Goal: Task Accomplishment & Management: Manage account settings

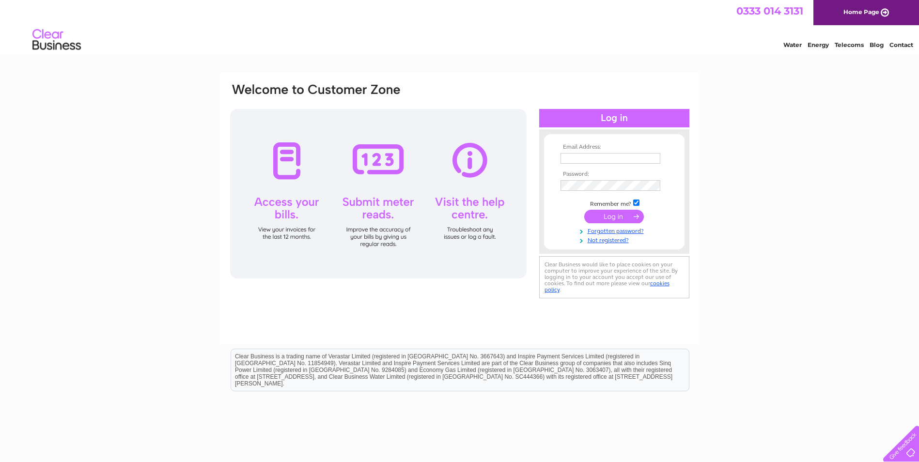
type input "**********"
click at [614, 216] on tbody "**********" at bounding box center [614, 194] width 112 height 100
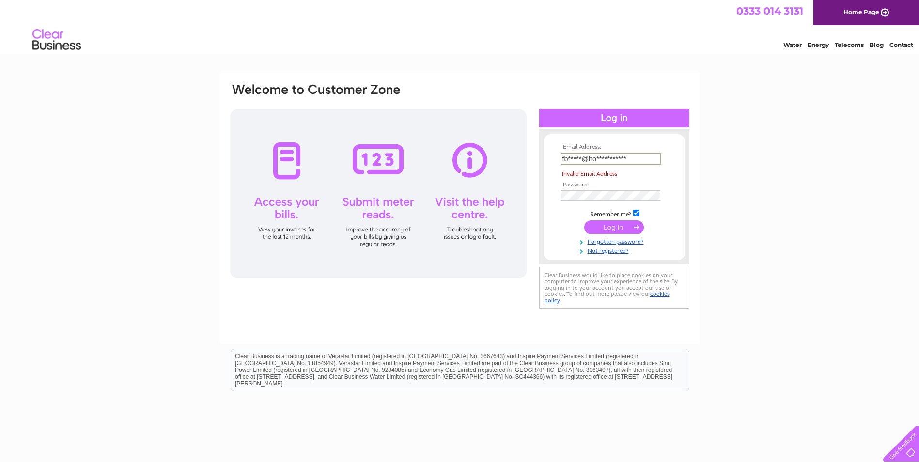
drag, startPoint x: 634, startPoint y: 161, endPoint x: 545, endPoint y: 160, distance: 88.7
click at [545, 160] on form "**********" at bounding box center [614, 199] width 141 height 111
click at [593, 240] on link "Forgotten password?" at bounding box center [616, 240] width 110 height 9
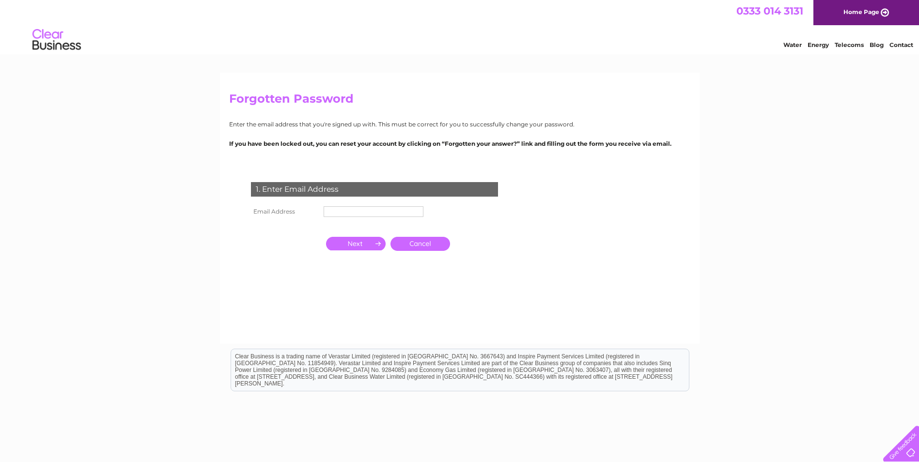
click at [359, 208] on input "text" at bounding box center [374, 211] width 100 height 11
type input "mark"
click input "submit" at bounding box center [0, 0] width 0 height 0
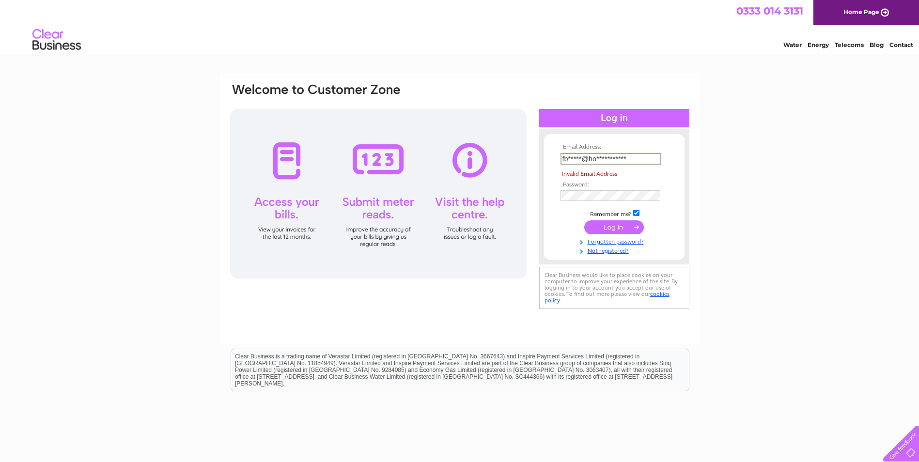
drag, startPoint x: 637, startPoint y: 158, endPoint x: 425, endPoint y: 154, distance: 211.8
click at [425, 154] on div "**********" at bounding box center [459, 196] width 461 height 229
type input "[EMAIL_ADDRESS][DOMAIN_NAME]"
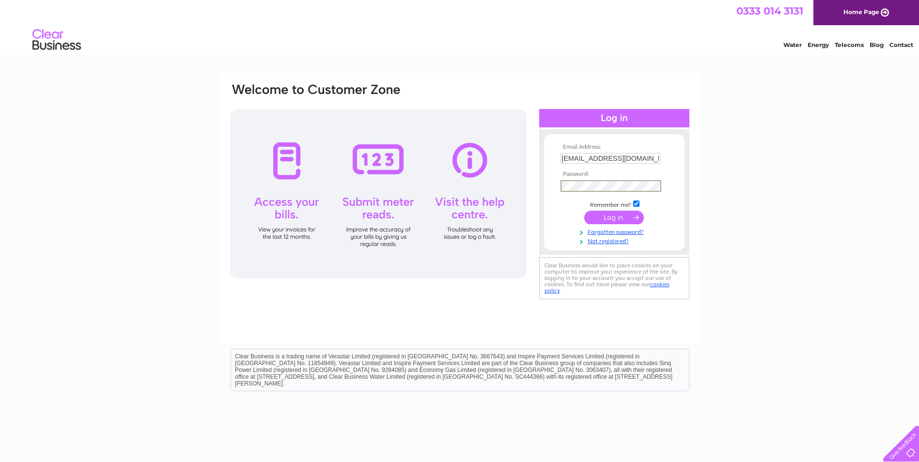
click at [622, 217] on input "submit" at bounding box center [614, 218] width 60 height 14
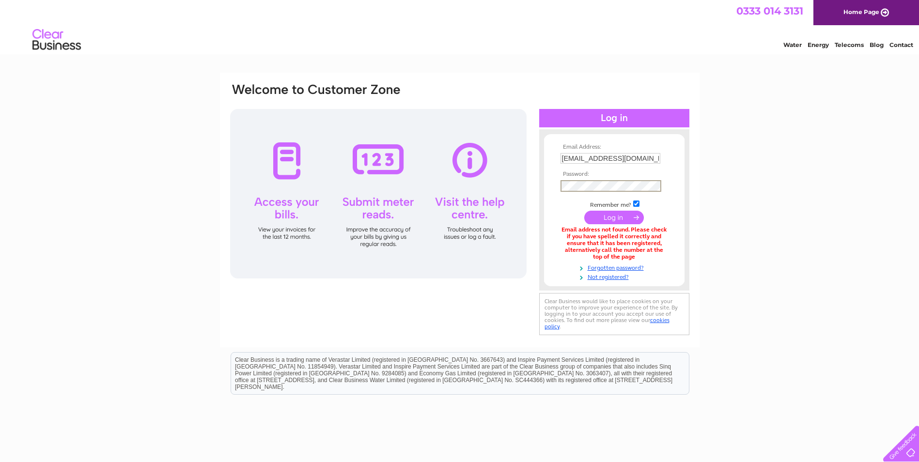
click at [535, 208] on div "Email Address: [EMAIL_ADDRESS][DOMAIN_NAME] Password:" at bounding box center [459, 209] width 461 height 255
click at [597, 268] on link "Forgotten password?" at bounding box center [616, 266] width 110 height 9
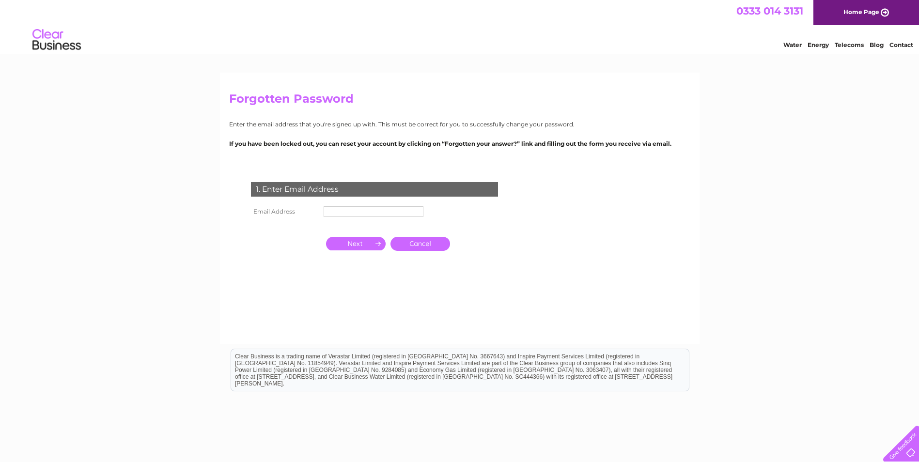
click at [381, 203] on td "1. Enter Email Address" at bounding box center [375, 188] width 252 height 31
click at [379, 210] on input "text" at bounding box center [374, 212] width 101 height 12
click at [366, 242] on input "button" at bounding box center [356, 244] width 60 height 14
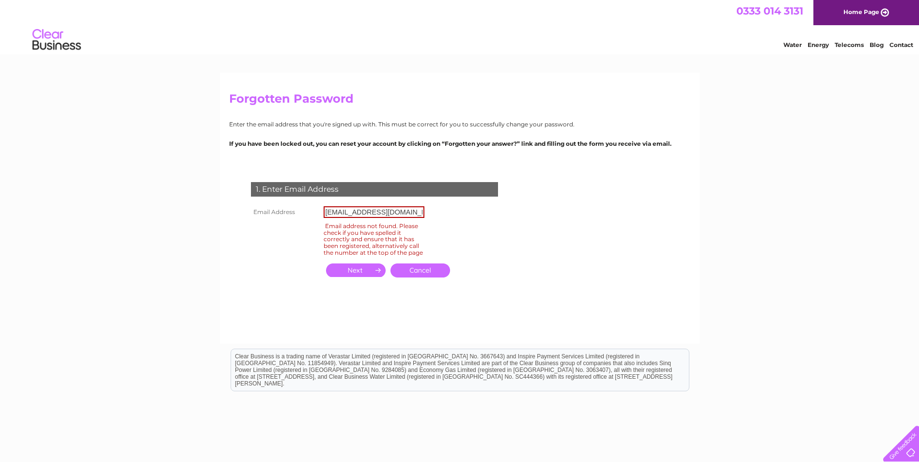
click at [364, 275] on input "button" at bounding box center [356, 271] width 60 height 14
drag, startPoint x: 409, startPoint y: 209, endPoint x: 231, endPoint y: 195, distance: 178.4
click at [231, 195] on div "1. Enter Email Address Email Address [EMAIL_ADDRESS][DOMAIN_NAME] Email address…" at bounding box center [376, 236] width 295 height 126
type input "[EMAIL_ADDRESS][DOMAIN_NAME]"
click at [360, 277] on input "button" at bounding box center [356, 271] width 60 height 14
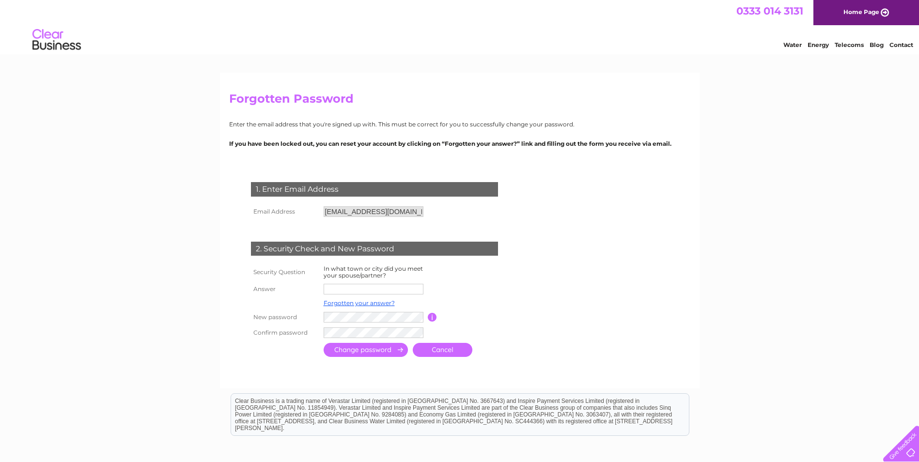
click at [358, 290] on input "text" at bounding box center [374, 289] width 100 height 11
type input "stoke"
click at [324, 344] on input "submit" at bounding box center [366, 351] width 84 height 14
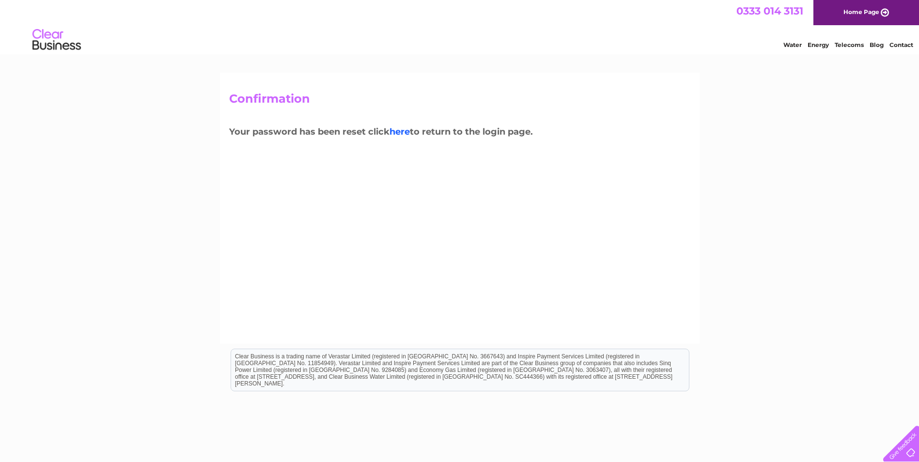
click at [407, 132] on link "here" at bounding box center [400, 131] width 20 height 11
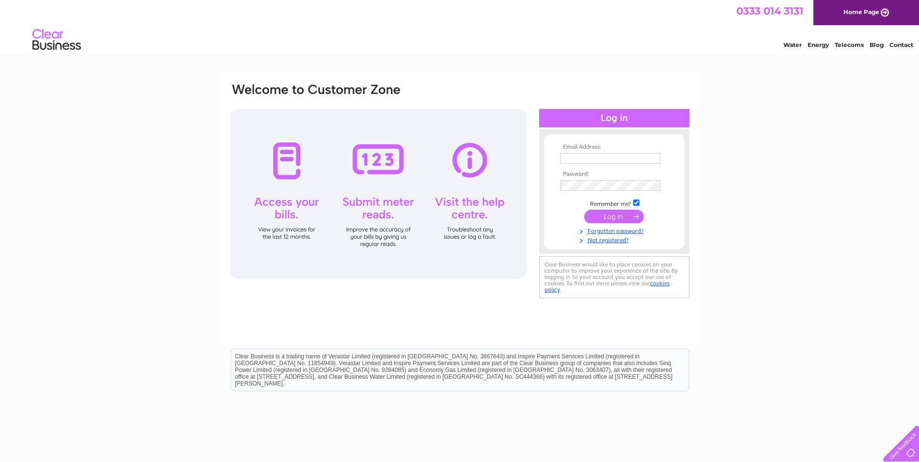
type input "[EMAIL_ADDRESS][DOMAIN_NAME]"
click at [619, 217] on input "submit" at bounding box center [614, 217] width 60 height 14
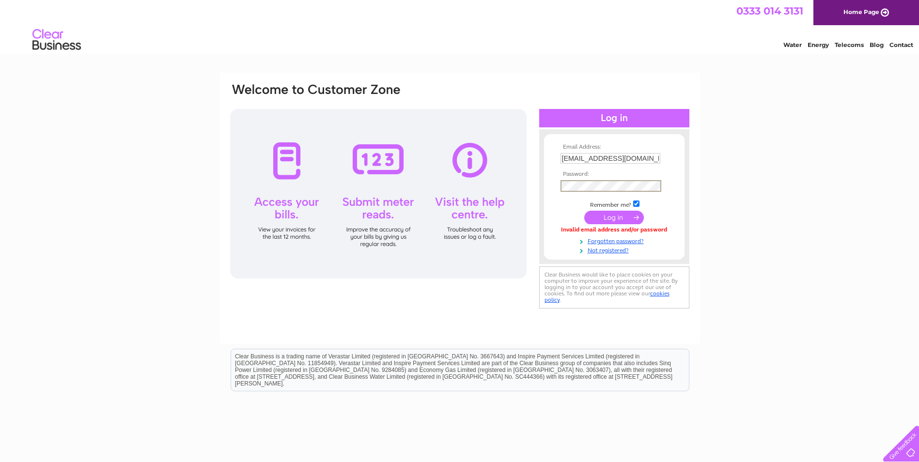
click at [454, 174] on div "Email Address: [EMAIL_ADDRESS][DOMAIN_NAME] Password:" at bounding box center [459, 196] width 461 height 229
click at [584, 211] on input "submit" at bounding box center [614, 218] width 60 height 14
click at [482, 178] on div "Email Address: [EMAIL_ADDRESS][DOMAIN_NAME] Password:" at bounding box center [459, 196] width 461 height 229
click at [584, 211] on input "submit" at bounding box center [614, 218] width 60 height 14
click at [618, 217] on input "submit" at bounding box center [614, 217] width 60 height 14
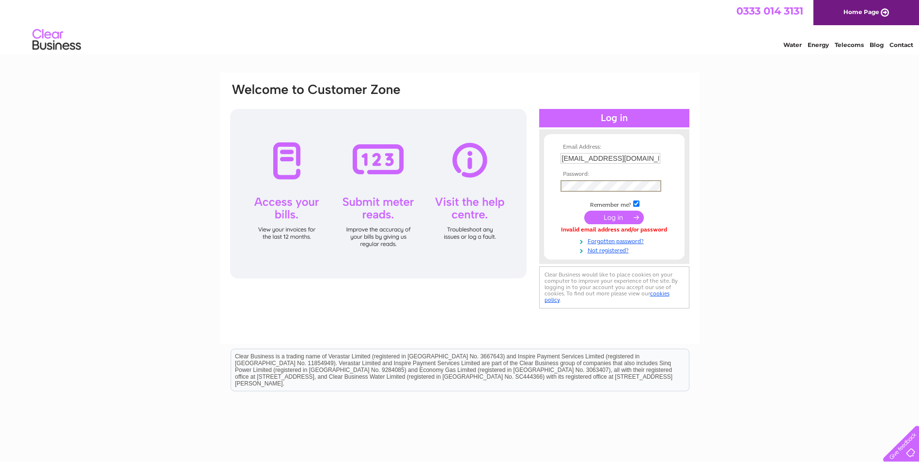
click at [461, 183] on div "Email Address: fblaize@hotmail.co.uk Password:" at bounding box center [459, 196] width 461 height 229
click at [584, 211] on input "submit" at bounding box center [614, 218] width 60 height 14
click at [618, 218] on input "submit" at bounding box center [614, 218] width 60 height 14
click at [605, 214] on input "submit" at bounding box center [614, 217] width 60 height 14
